Goal: Navigation & Orientation: Find specific page/section

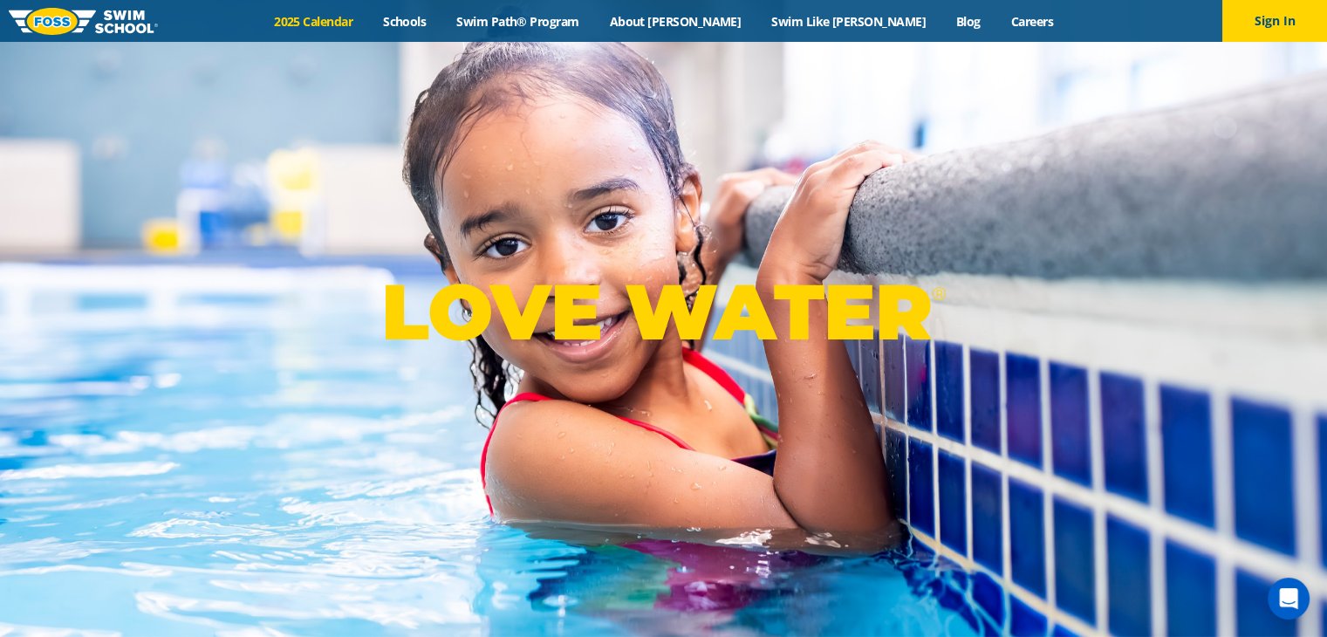
click at [368, 22] on link "2025 Calendar" at bounding box center [313, 21] width 109 height 17
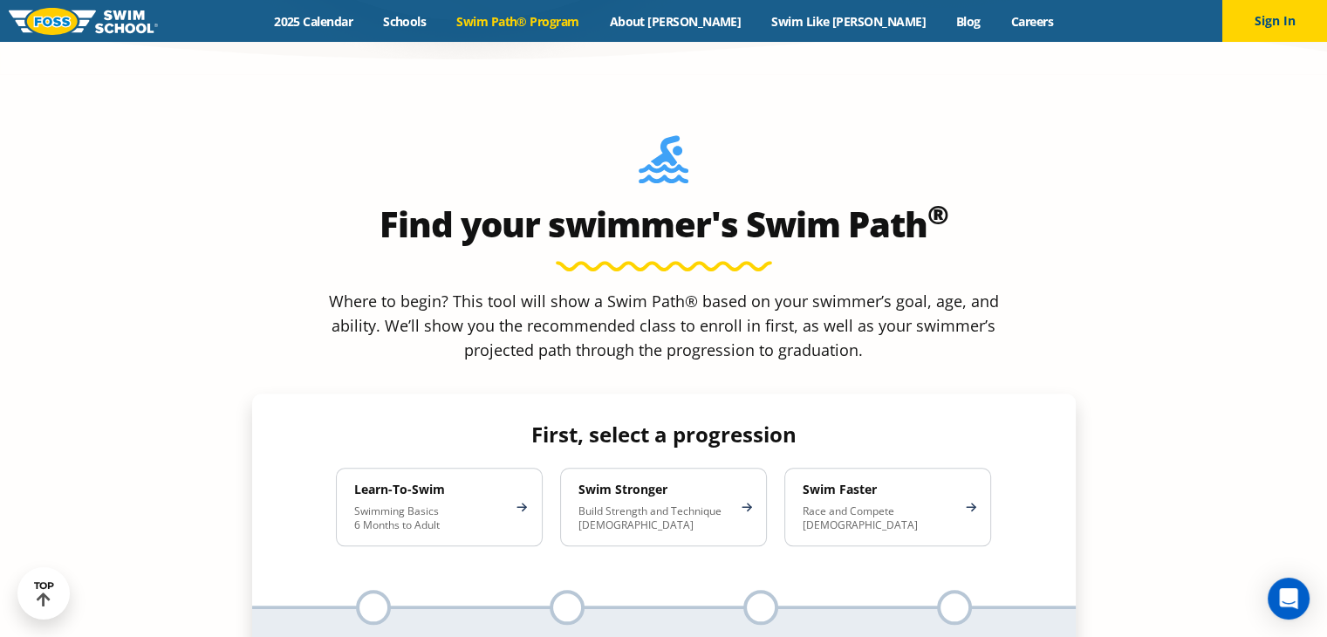
scroll to position [1499, 0]
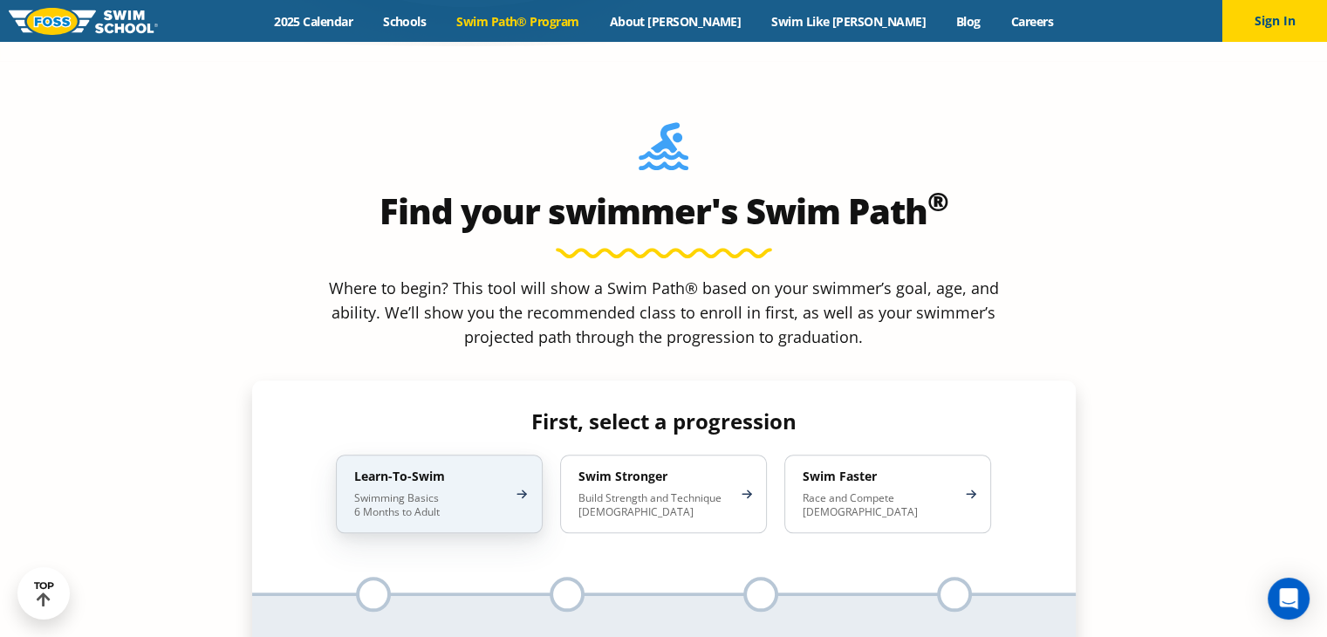
click at [491, 454] on div "Learn-To-Swim Swimming Basics 6 Months to Adult" at bounding box center [439, 493] width 207 height 78
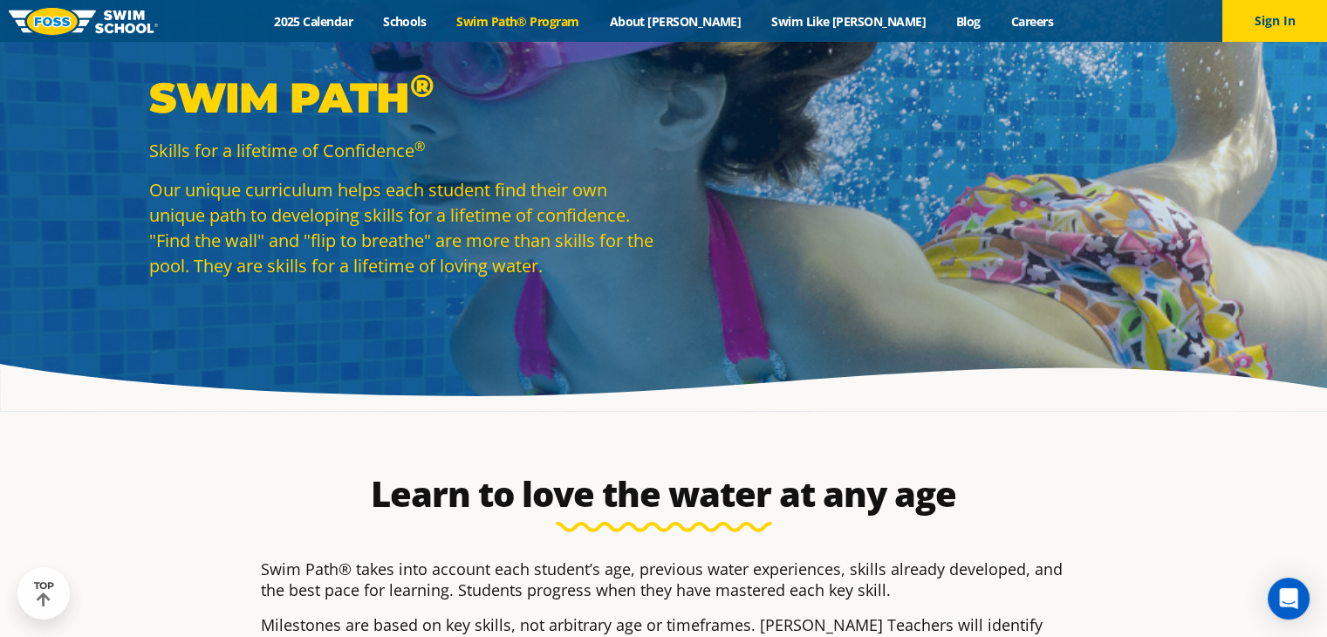
scroll to position [6, 0]
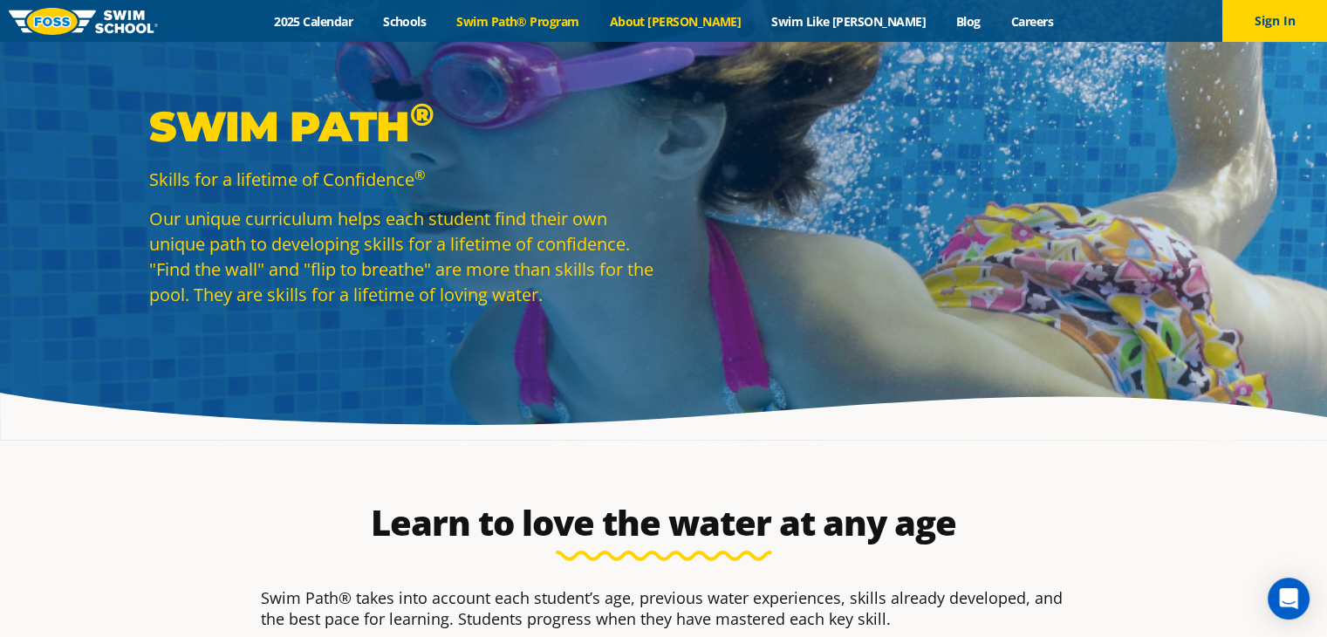
click at [712, 24] on link "About [PERSON_NAME]" at bounding box center [675, 21] width 162 height 17
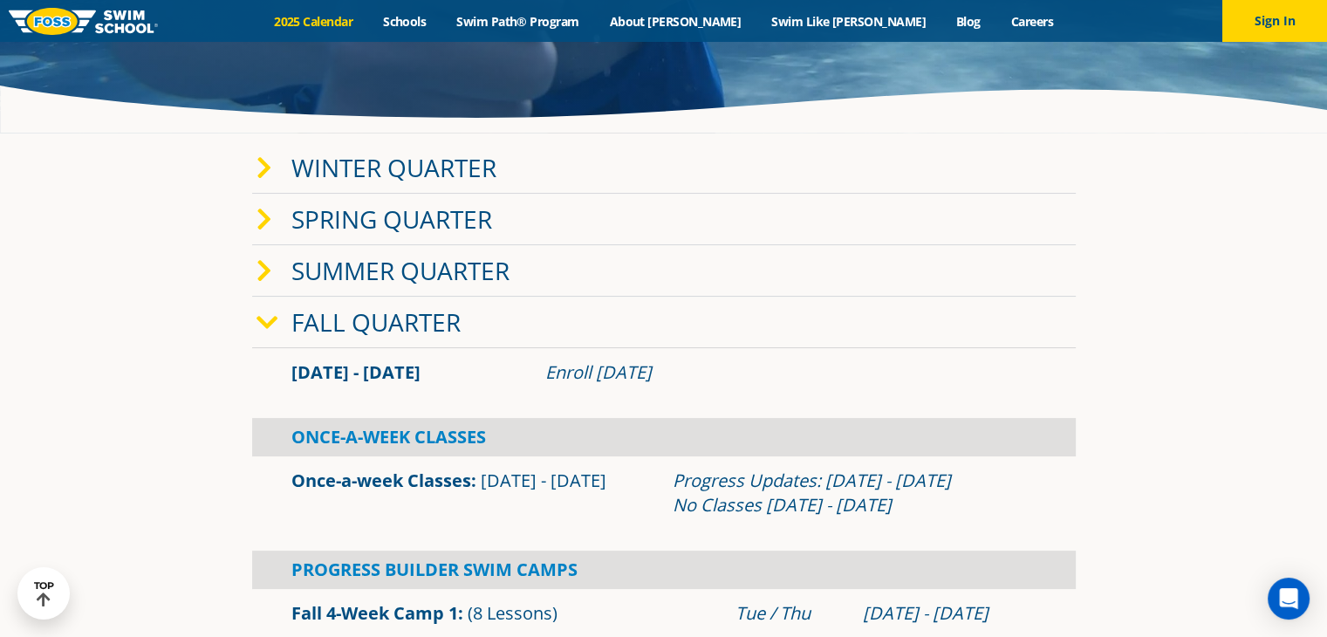
scroll to position [314, 0]
click at [273, 168] on span at bounding box center [273, 166] width 35 height 25
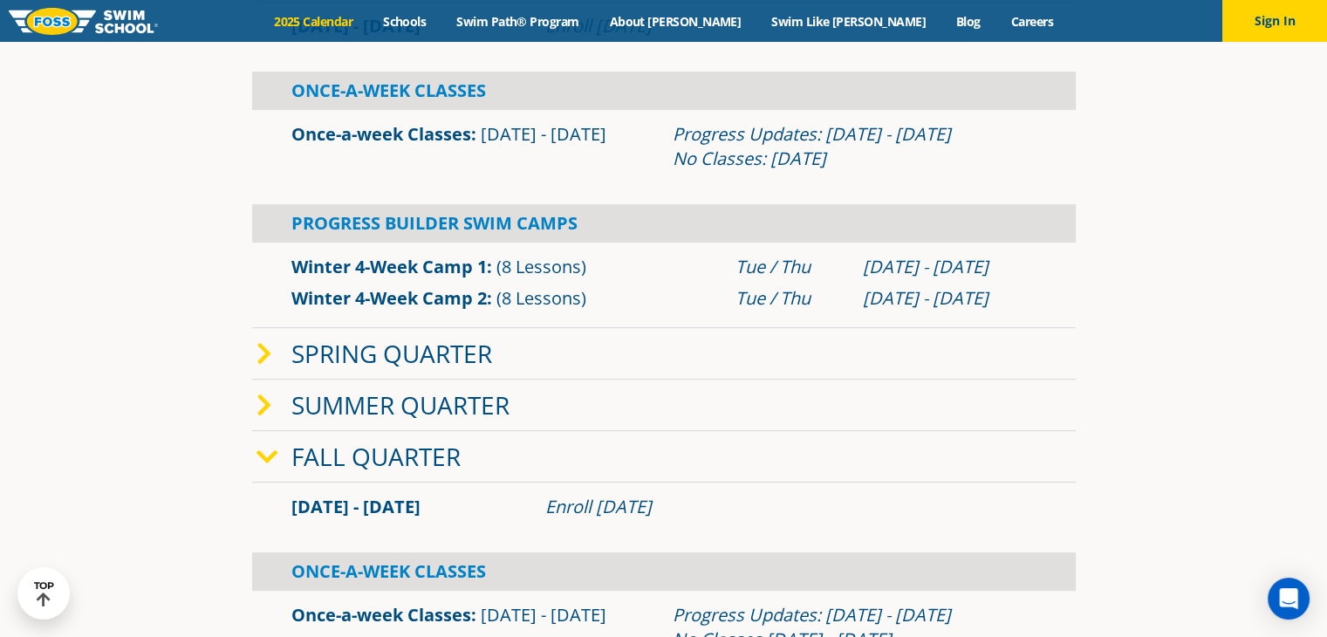
scroll to position [504, 0]
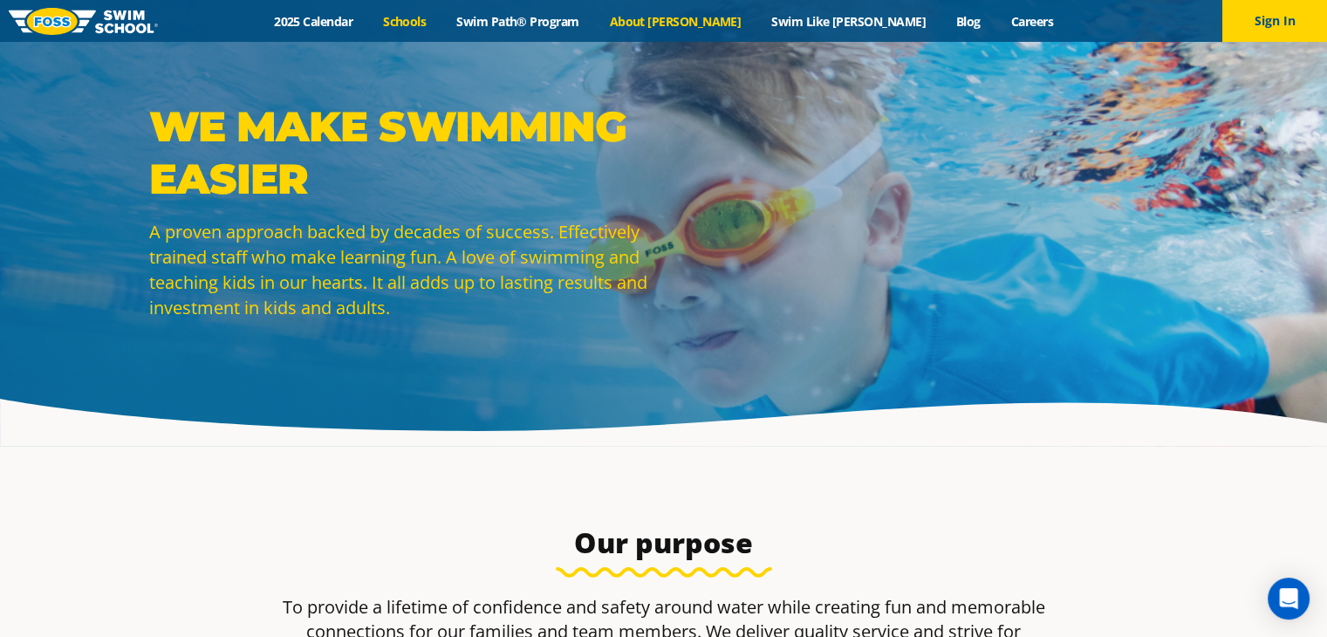
click at [441, 18] on link "Schools" at bounding box center [404, 21] width 73 height 17
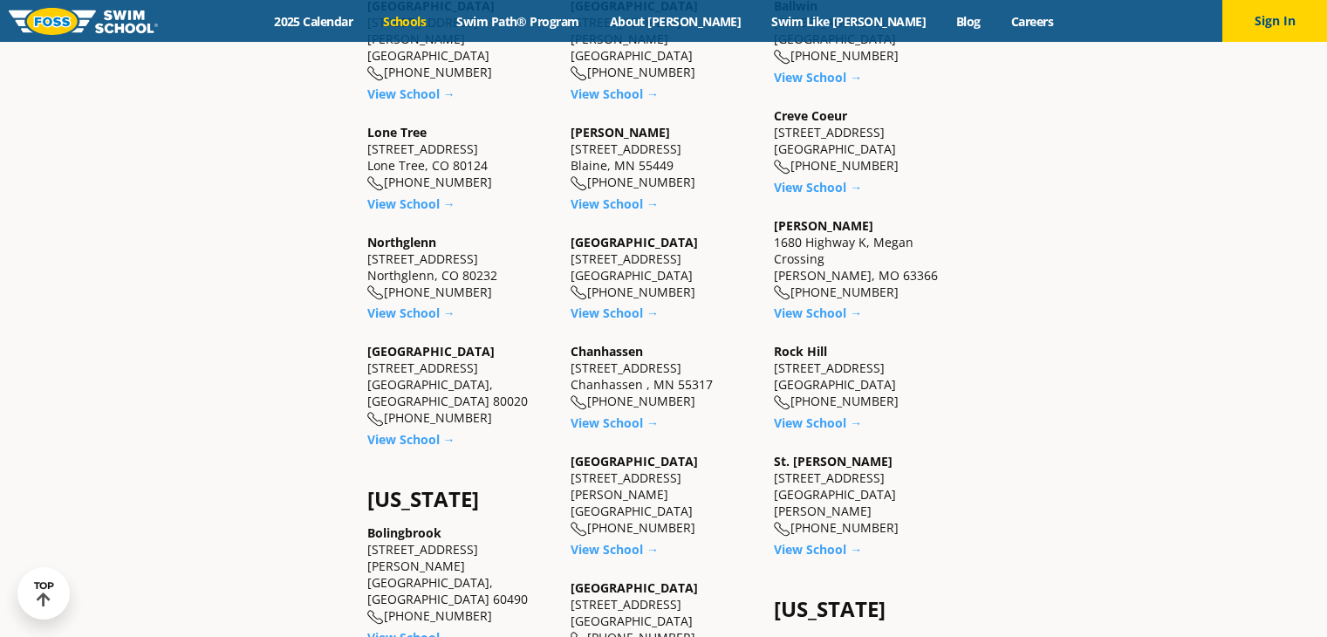
scroll to position [700, 0]
